Goal: Task Accomplishment & Management: Complete application form

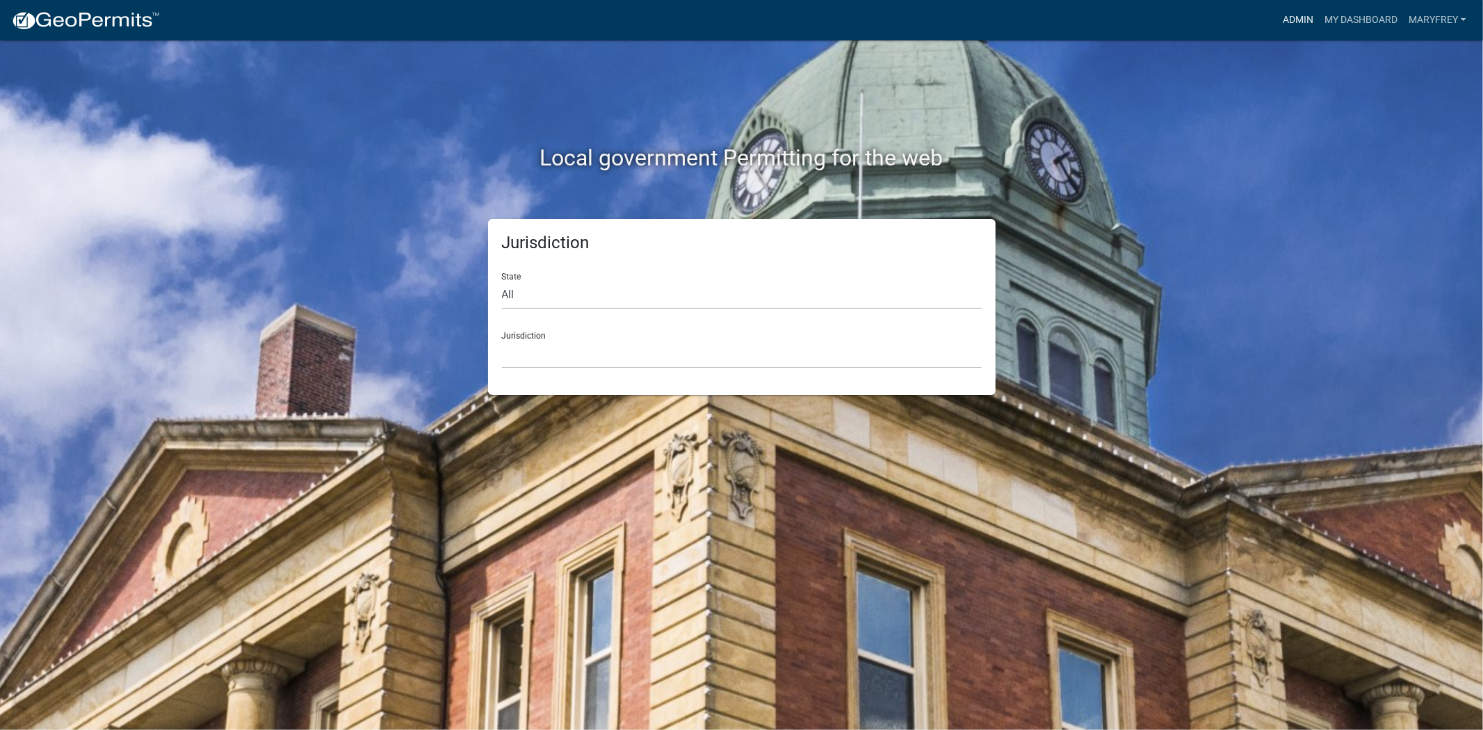
click at [1305, 21] on link "Admin" at bounding box center [1298, 20] width 42 height 26
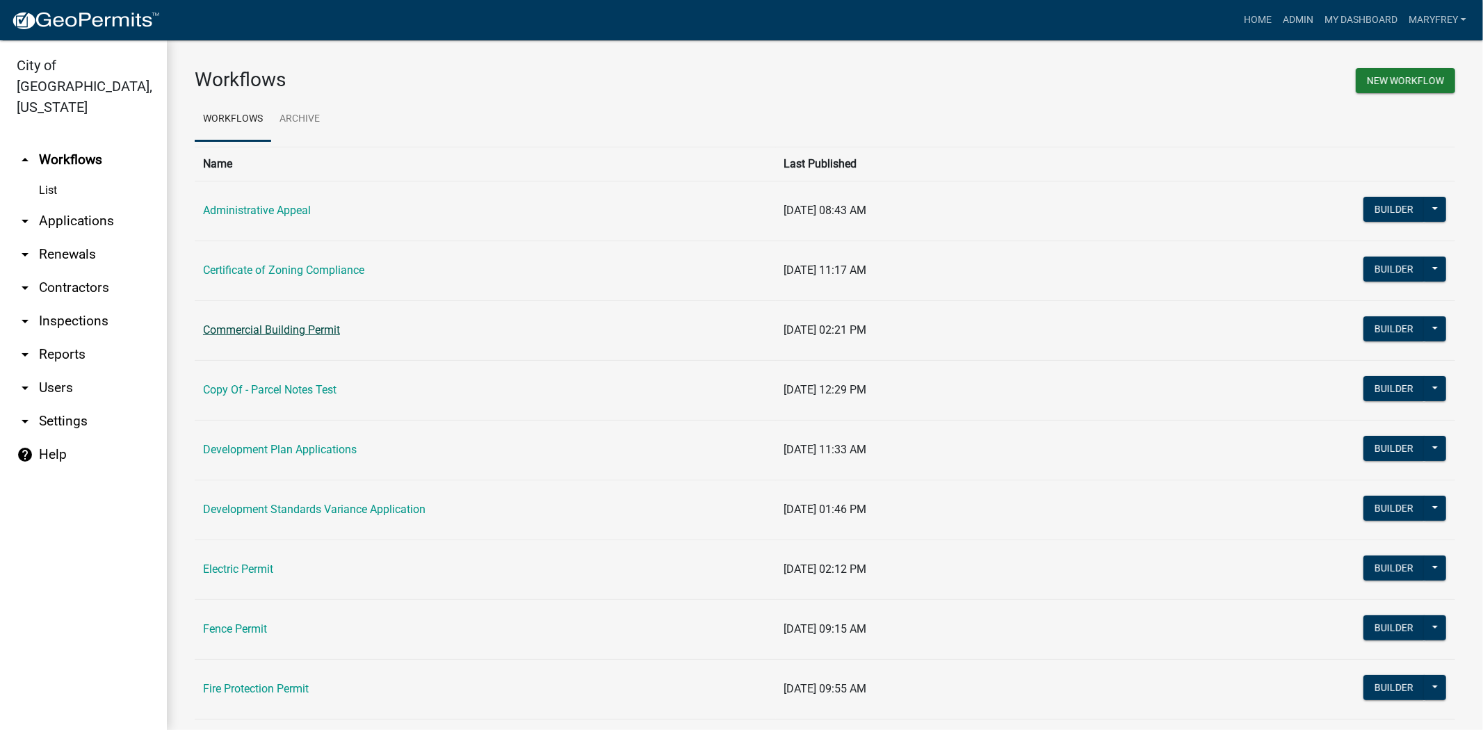
click at [225, 327] on link "Commercial Building Permit" at bounding box center [271, 329] width 137 height 13
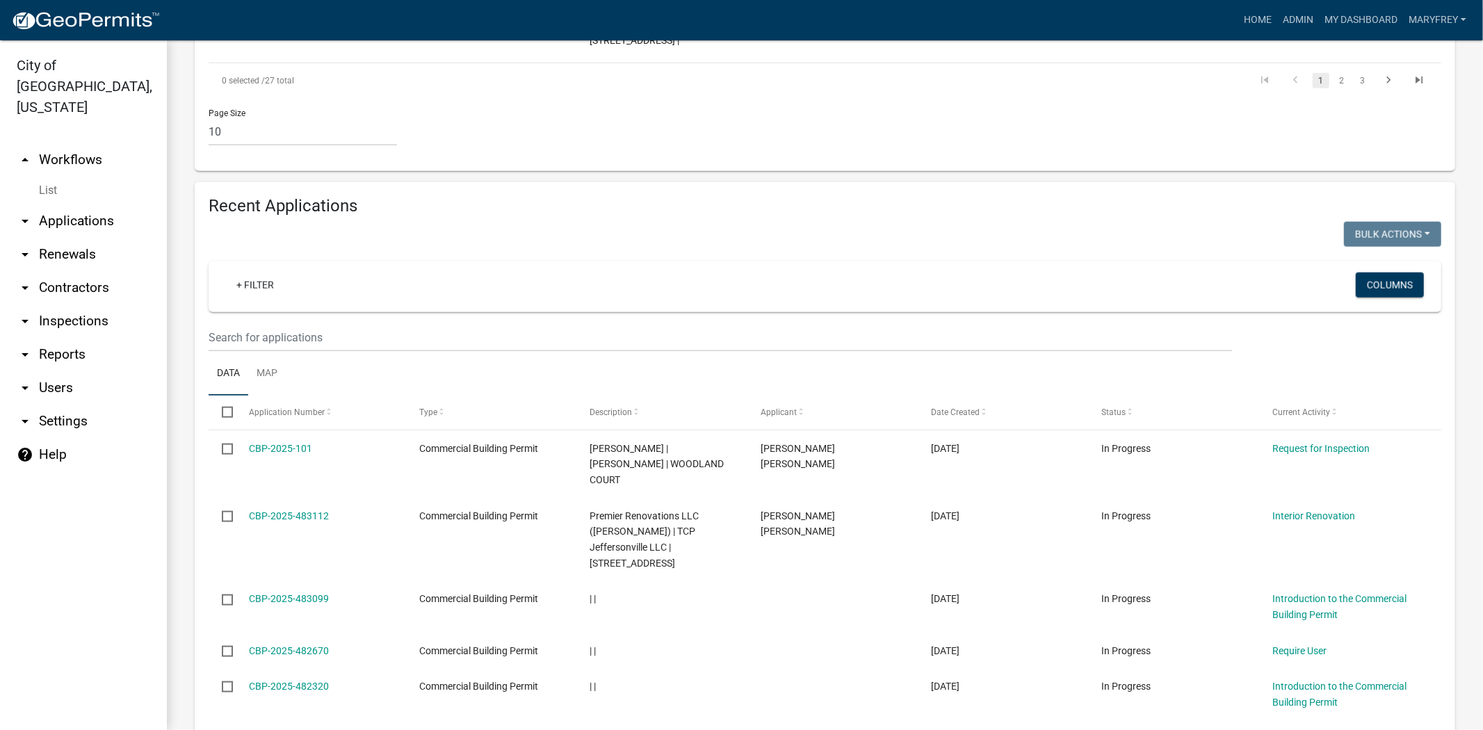
scroll to position [1248, 0]
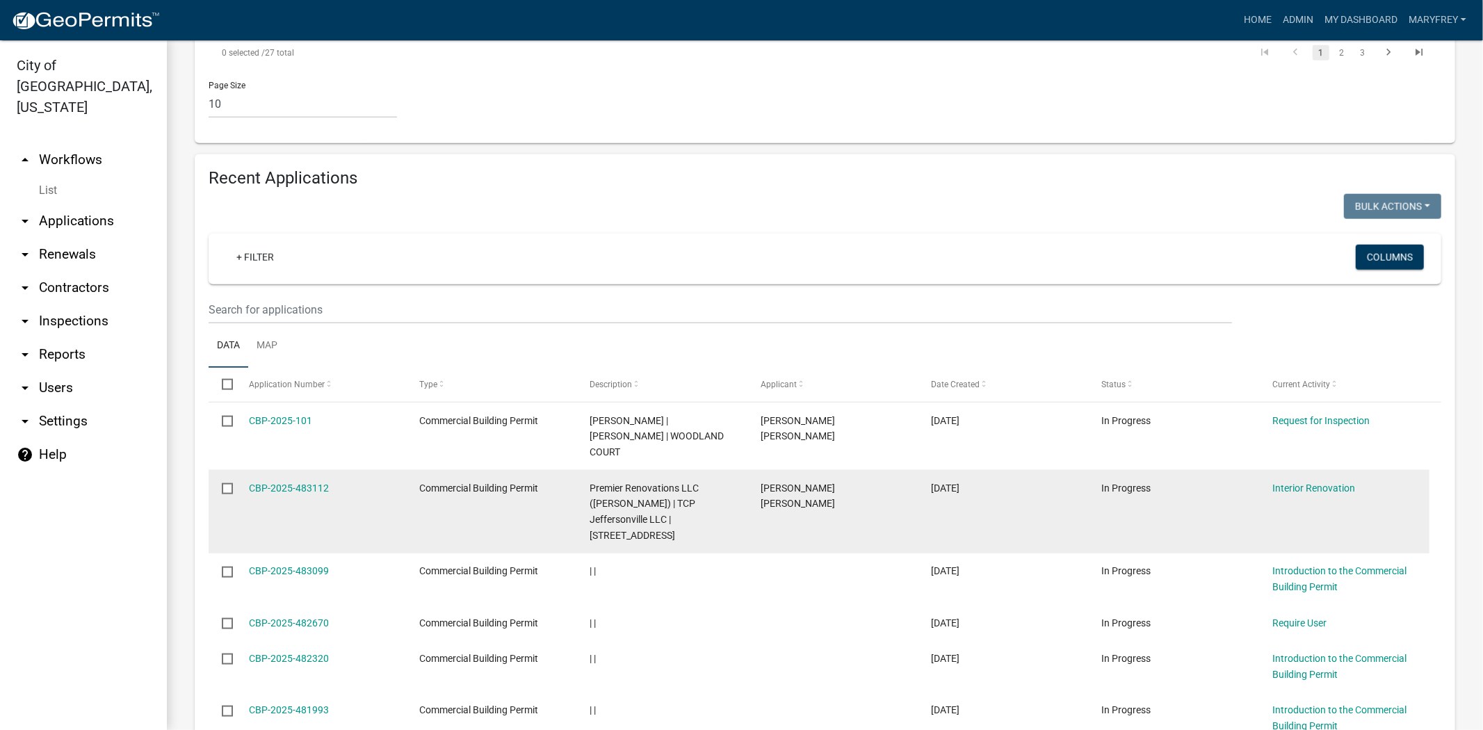
click at [281, 470] on datatable-body-cell "CBP-2025-483112" at bounding box center [320, 511] width 170 height 83
click at [280, 483] on link "CBP-2025-483112" at bounding box center [289, 488] width 80 height 11
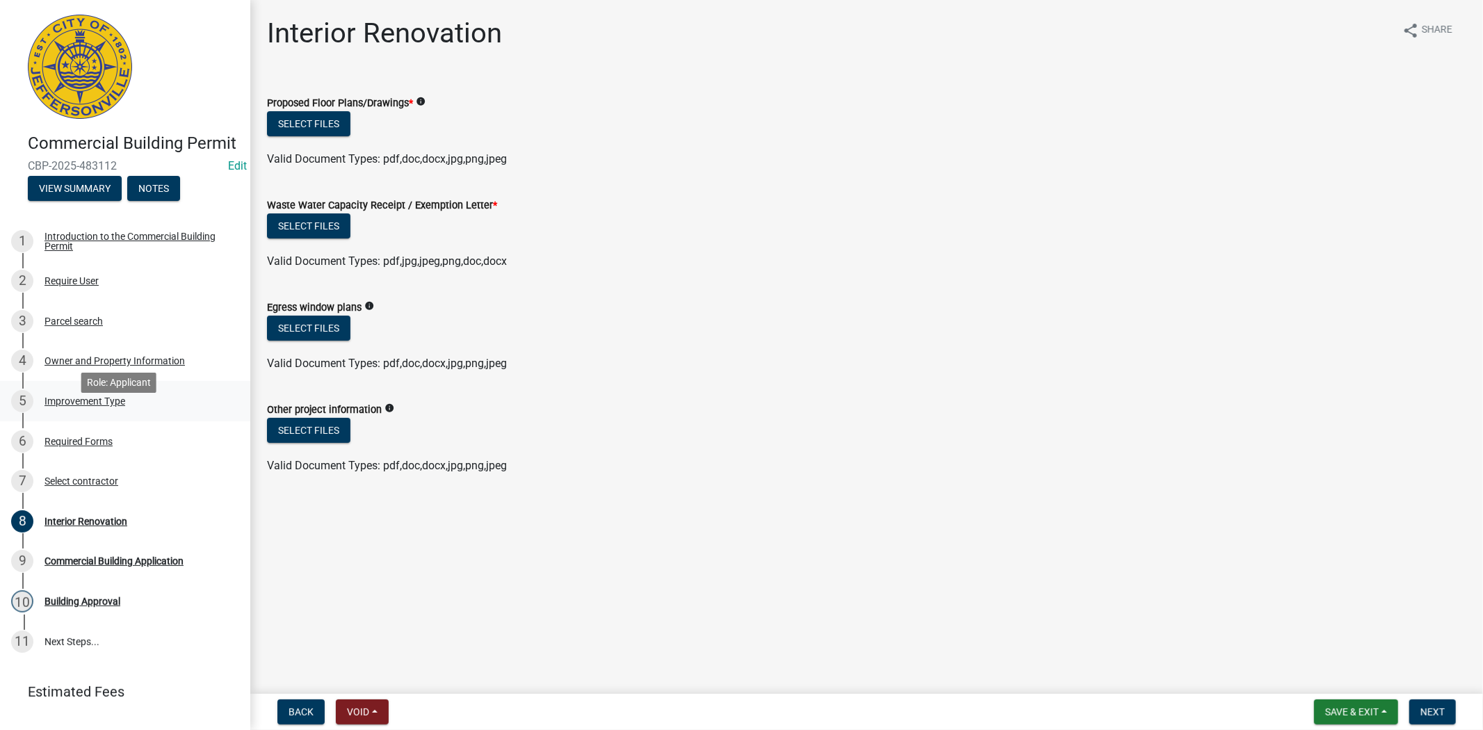
click at [77, 406] on div "Improvement Type" at bounding box center [85, 401] width 81 height 10
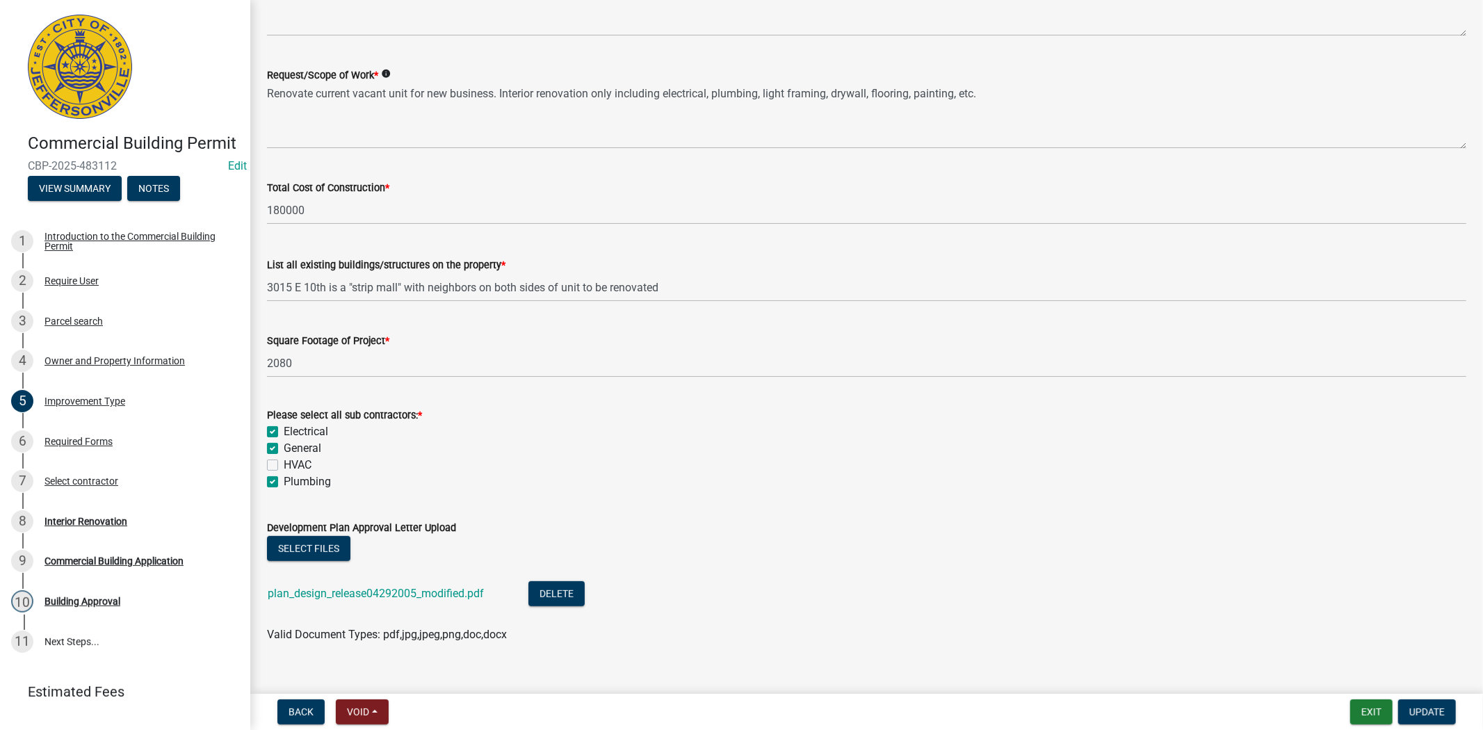
scroll to position [444, 0]
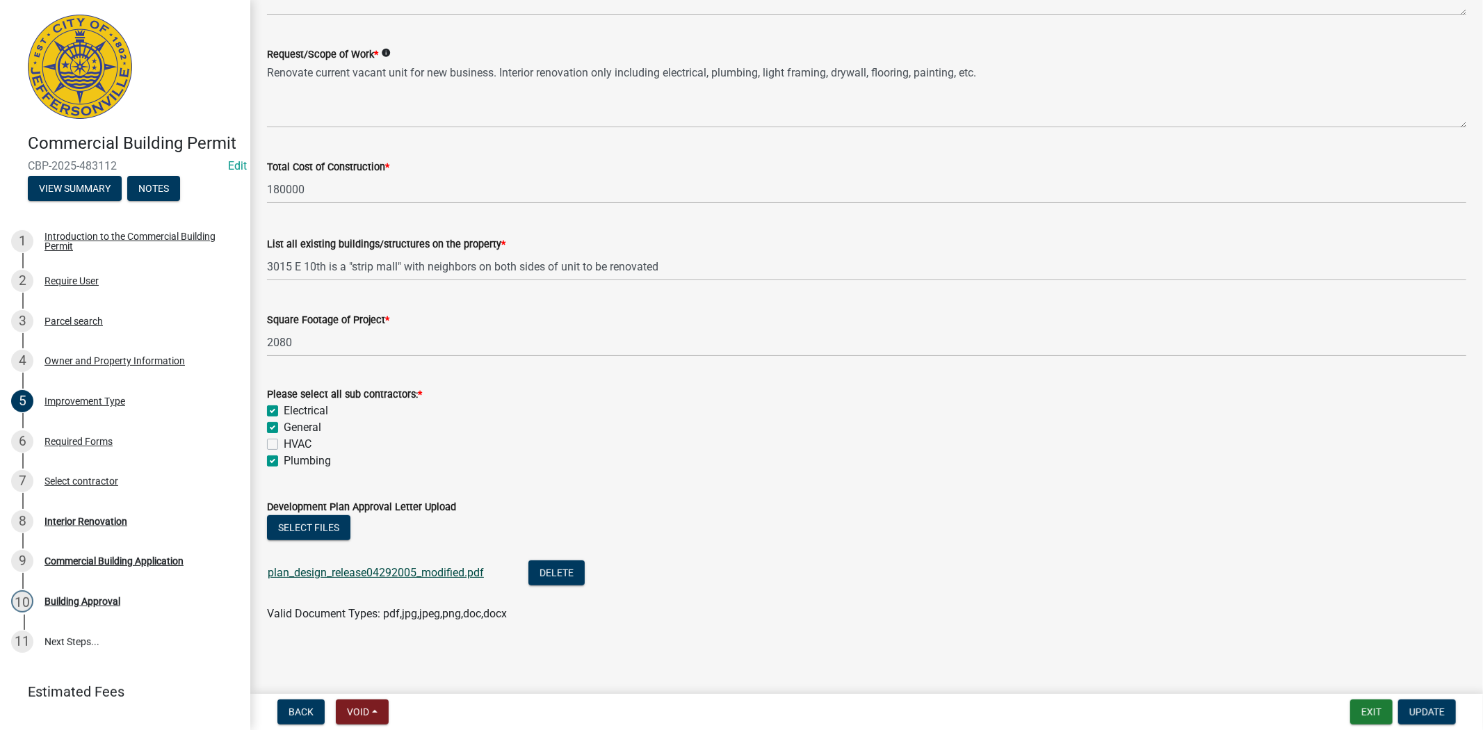
click at [321, 577] on link "plan_design_release04292005_modified.pdf" at bounding box center [376, 572] width 216 height 13
click at [77, 526] on div "Interior Renovation" at bounding box center [86, 522] width 83 height 10
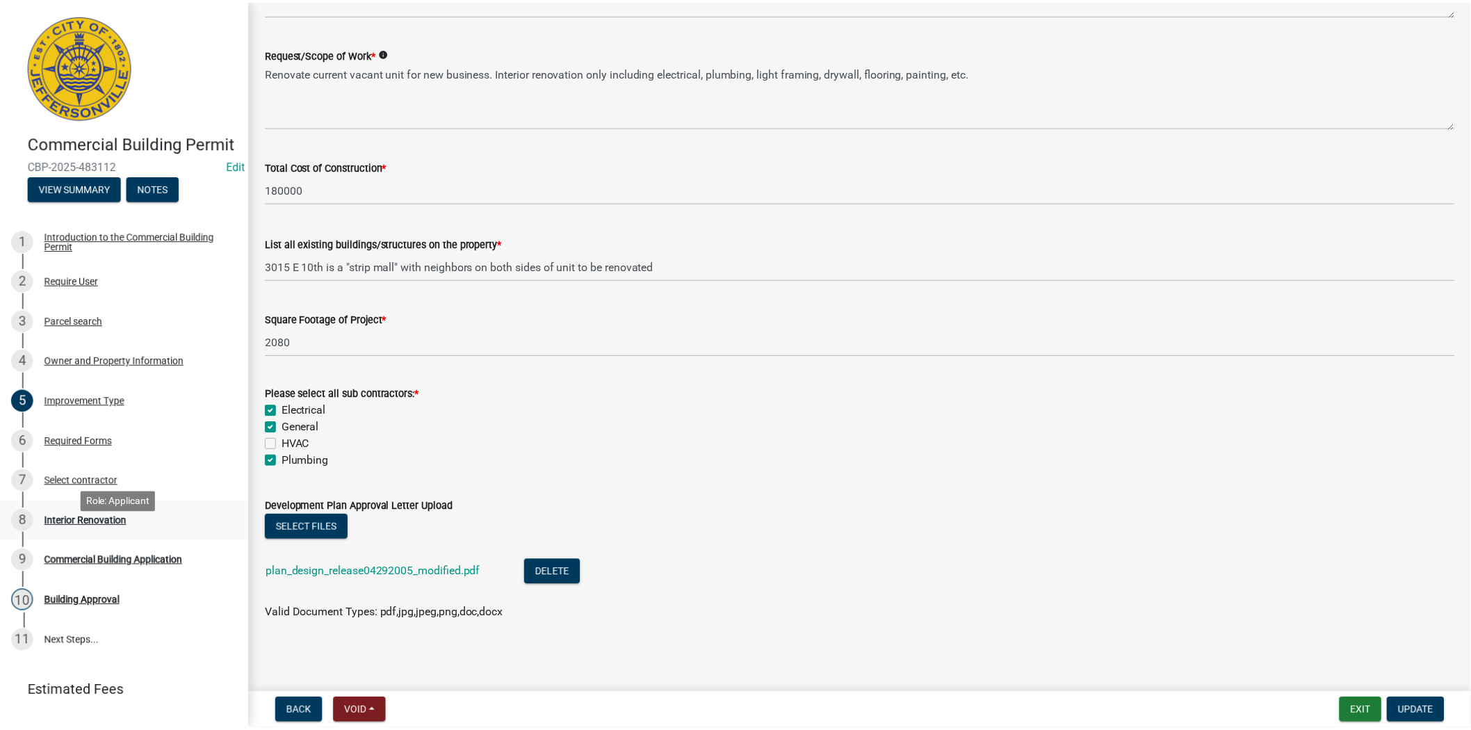
scroll to position [0, 0]
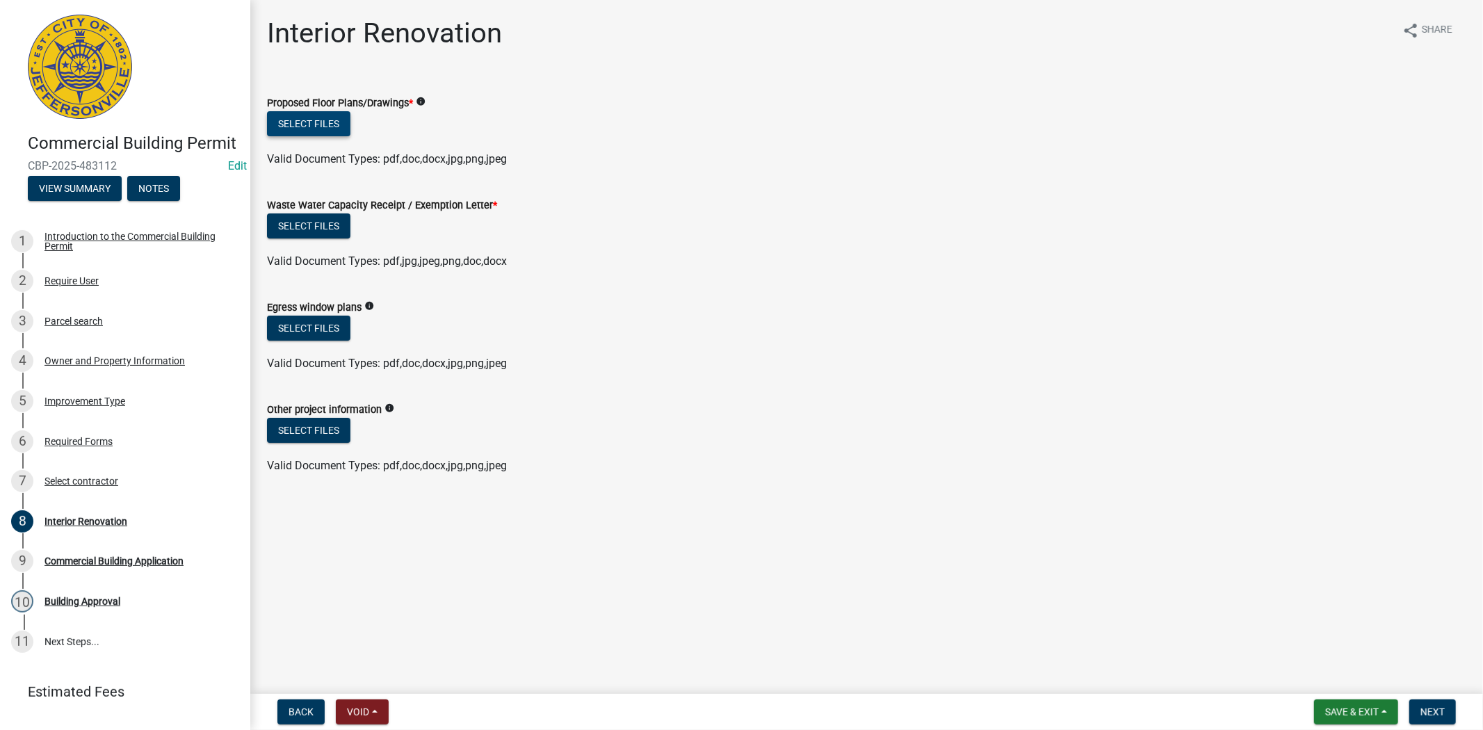
click at [331, 123] on button "Select files" at bounding box center [308, 123] width 83 height 25
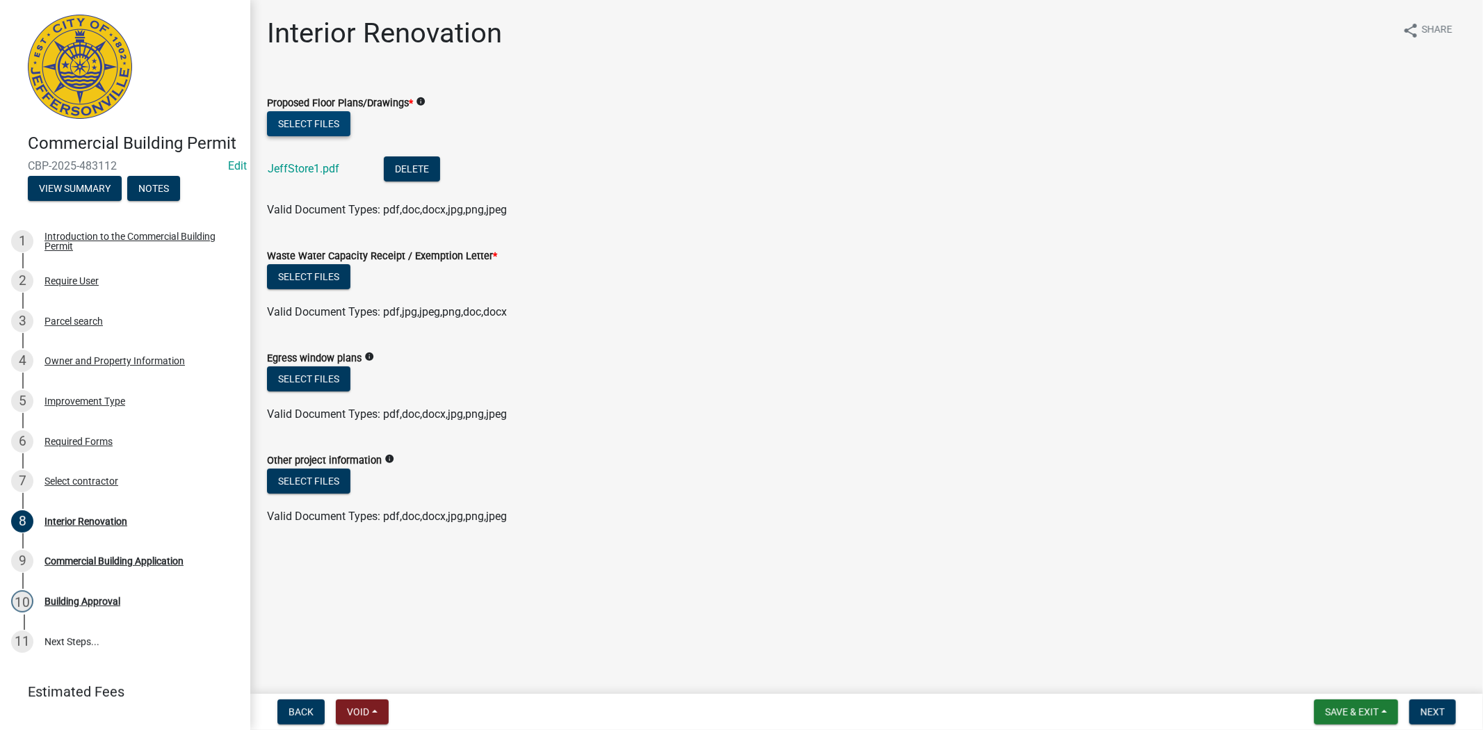
click at [307, 121] on button "Select files" at bounding box center [308, 123] width 83 height 25
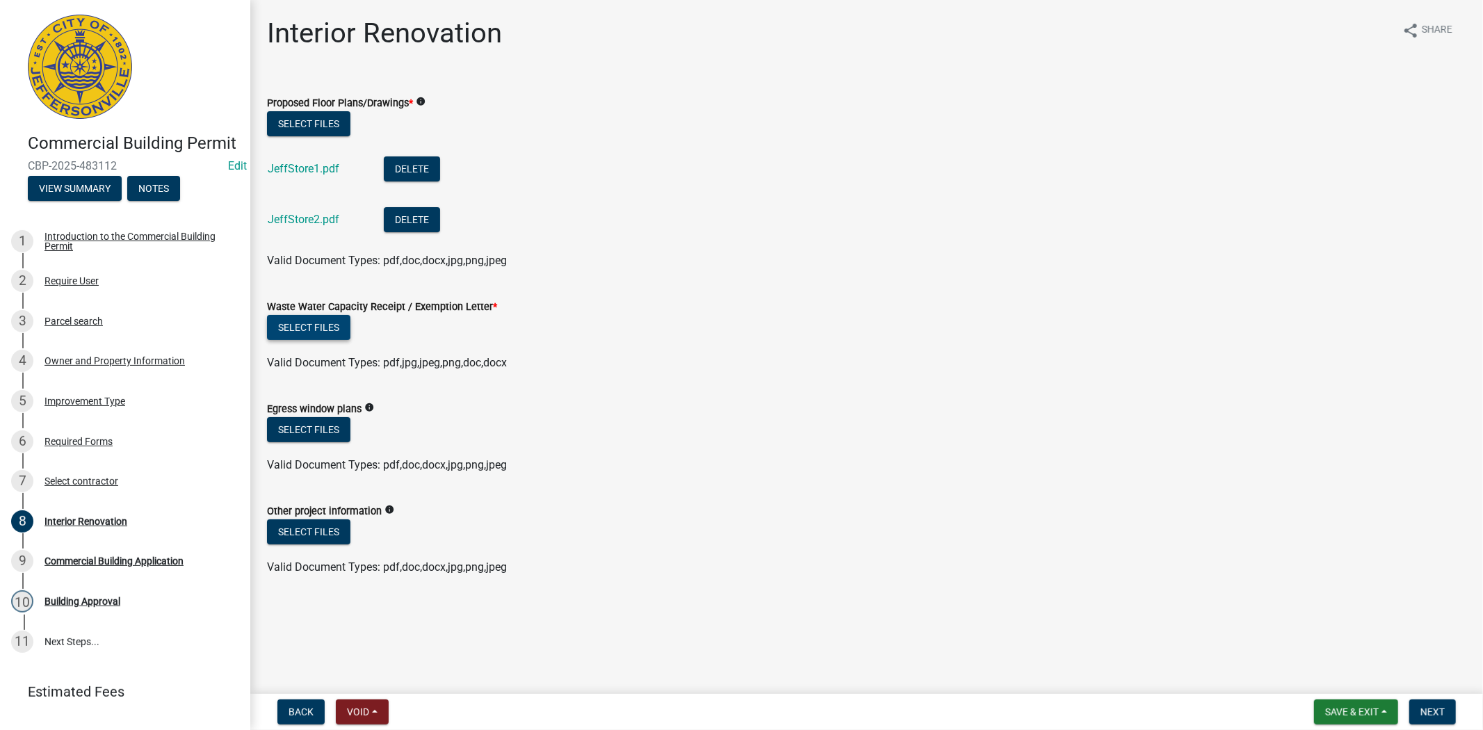
click at [314, 324] on button "Select files" at bounding box center [308, 327] width 83 height 25
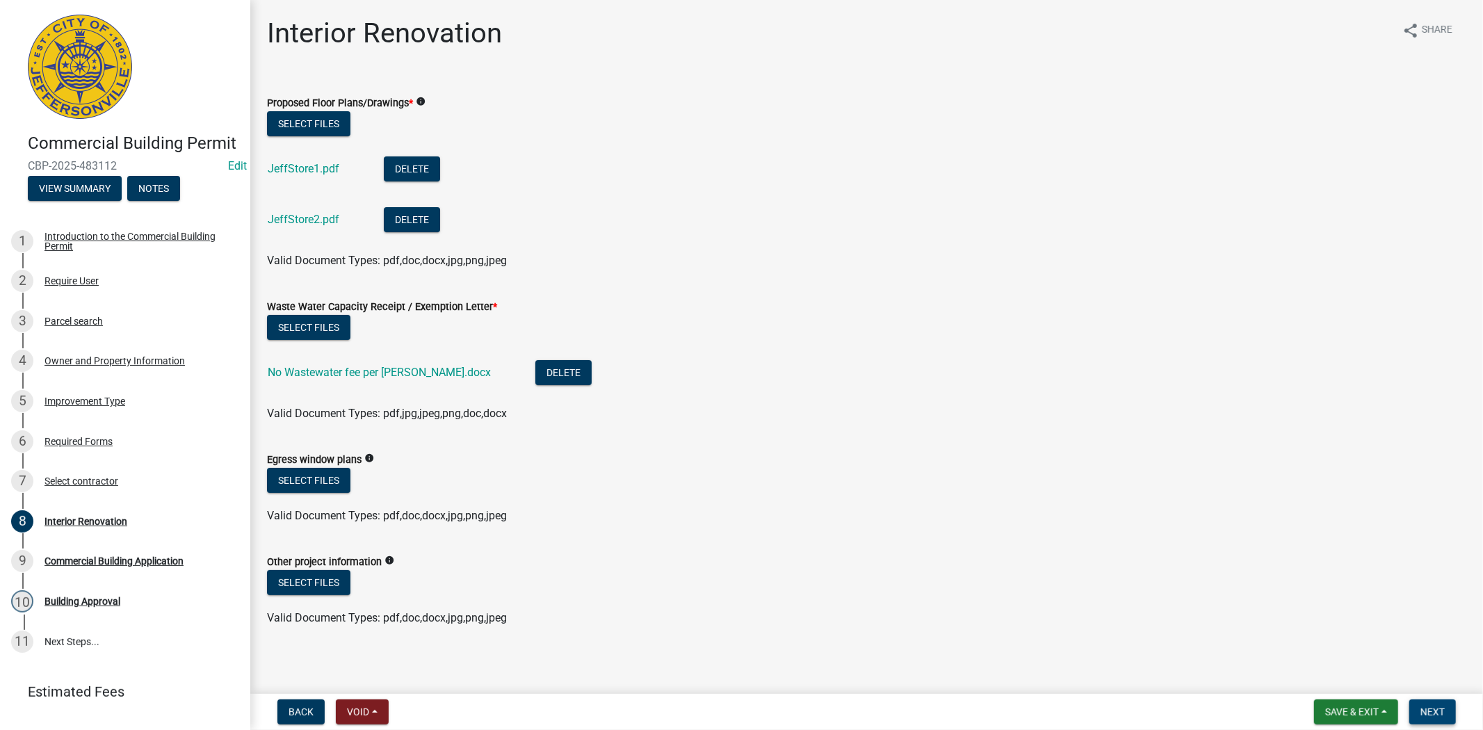
click at [1433, 707] on span "Next" at bounding box center [1433, 711] width 24 height 11
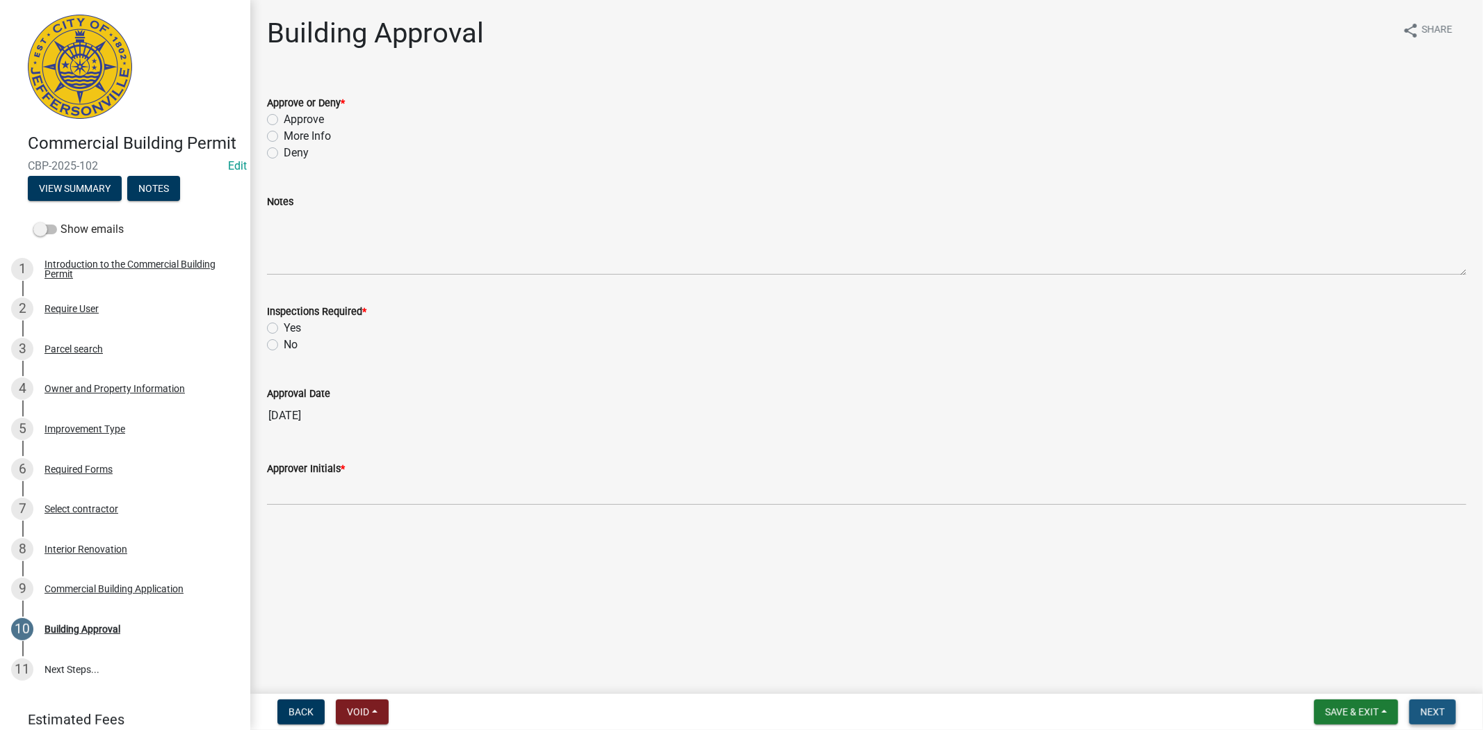
click at [1433, 710] on span "Next" at bounding box center [1433, 711] width 24 height 11
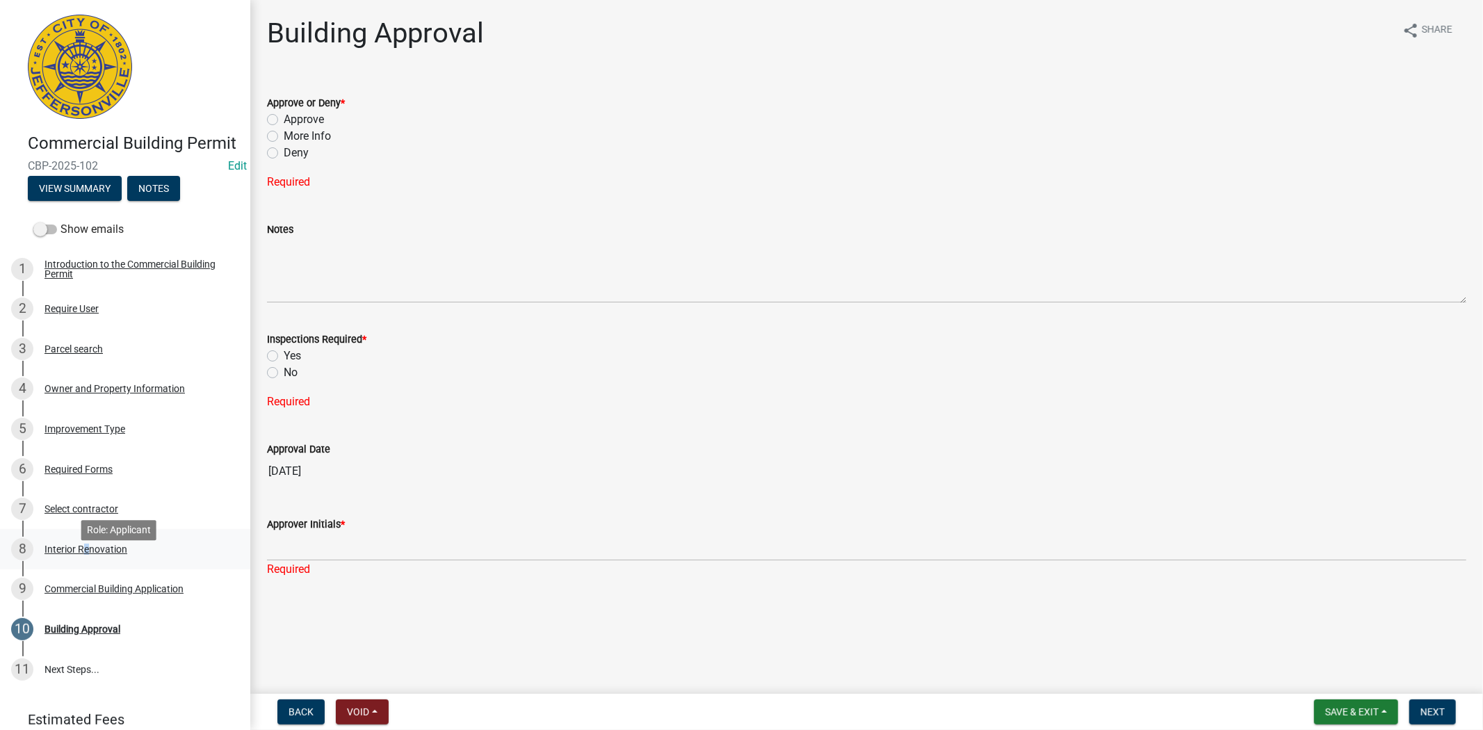
click at [81, 554] on div "Interior Renovation" at bounding box center [86, 549] width 83 height 10
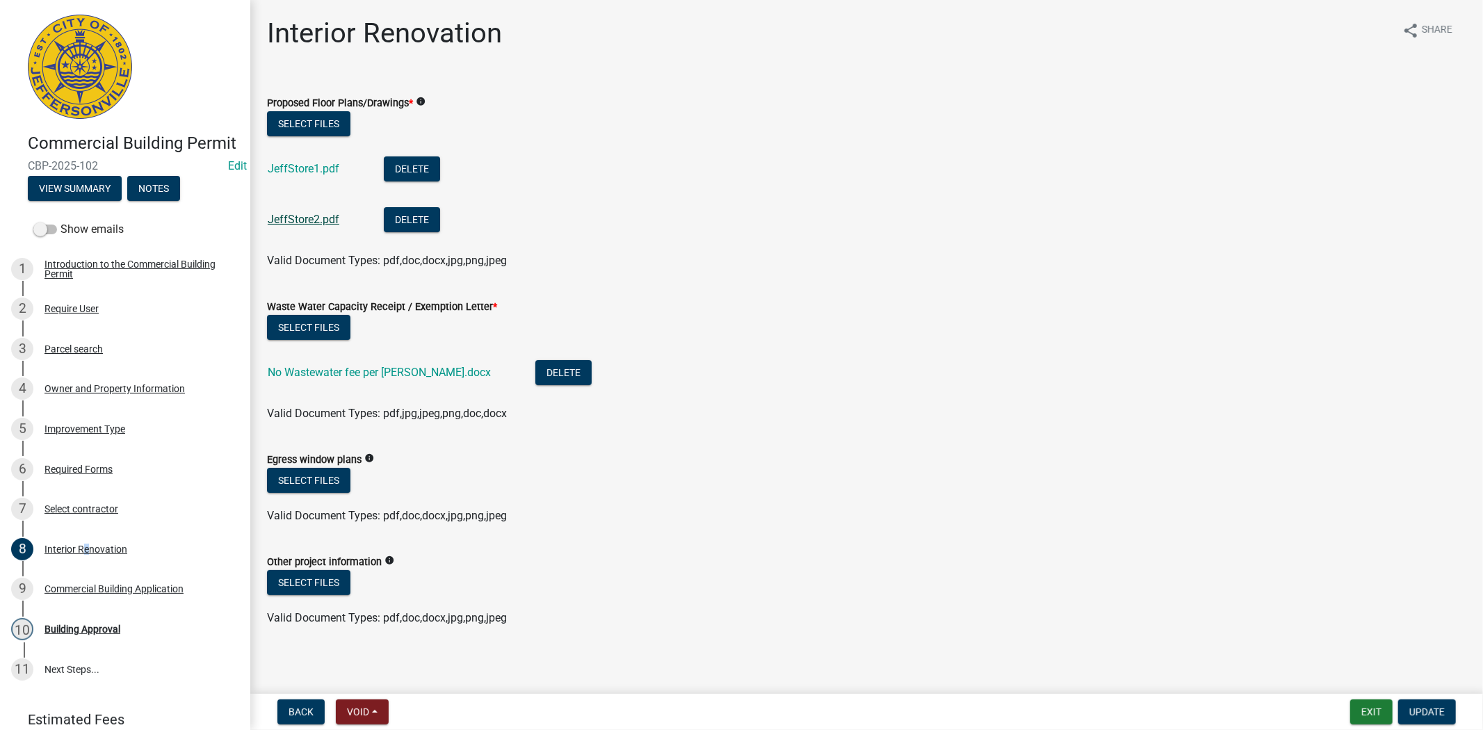
click at [311, 220] on link "JeffStore2.pdf" at bounding box center [304, 219] width 72 height 13
click at [289, 168] on link "JeffStore1.pdf" at bounding box center [304, 168] width 72 height 13
click at [1430, 713] on span "Update" at bounding box center [1426, 711] width 35 height 11
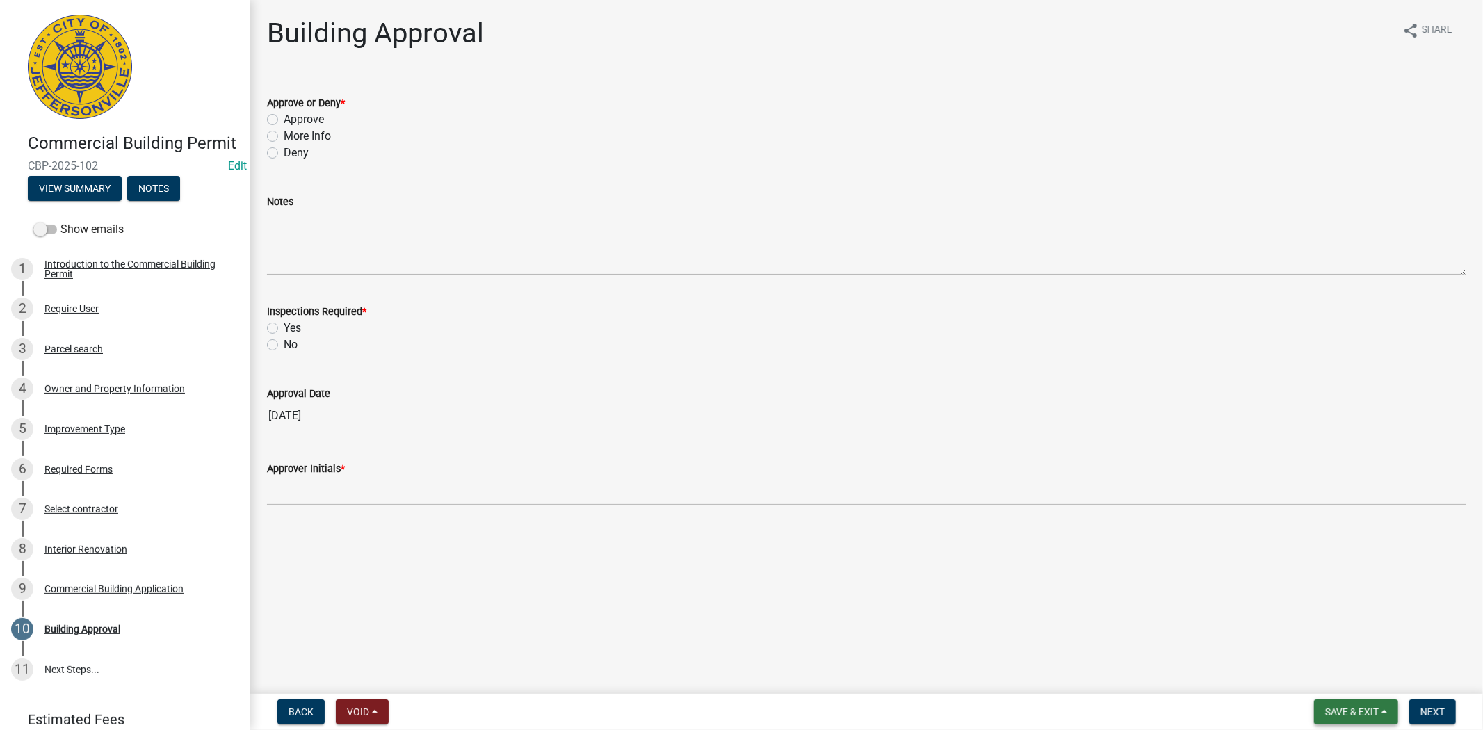
click at [1354, 707] on span "Save & Exit" at bounding box center [1352, 711] width 54 height 11
click at [1342, 682] on button "Save & Exit" at bounding box center [1342, 675] width 111 height 33
